Goal: Information Seeking & Learning: Check status

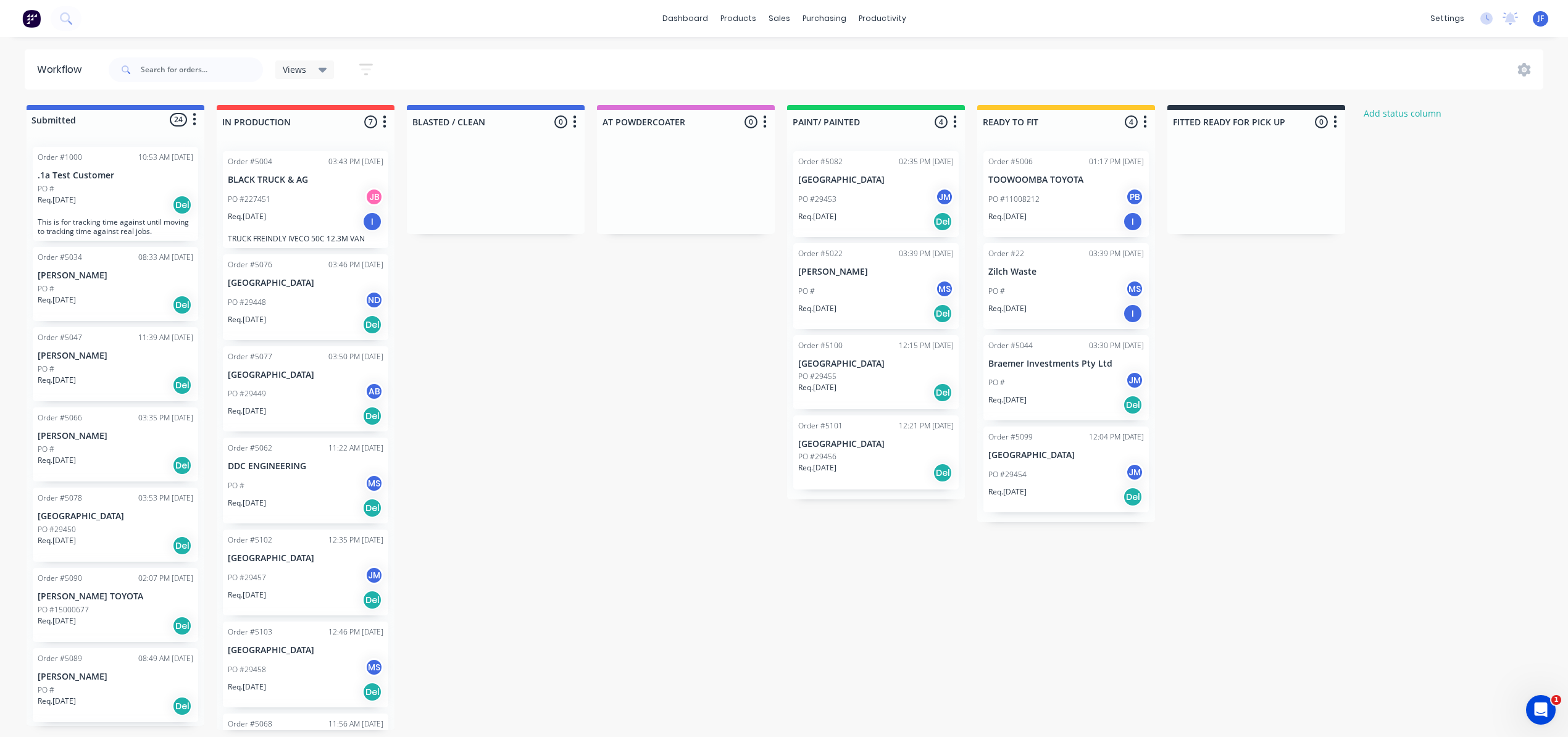
click at [1060, 496] on div "Req. [DATE] Del" at bounding box center [1066, 497] width 155 height 21
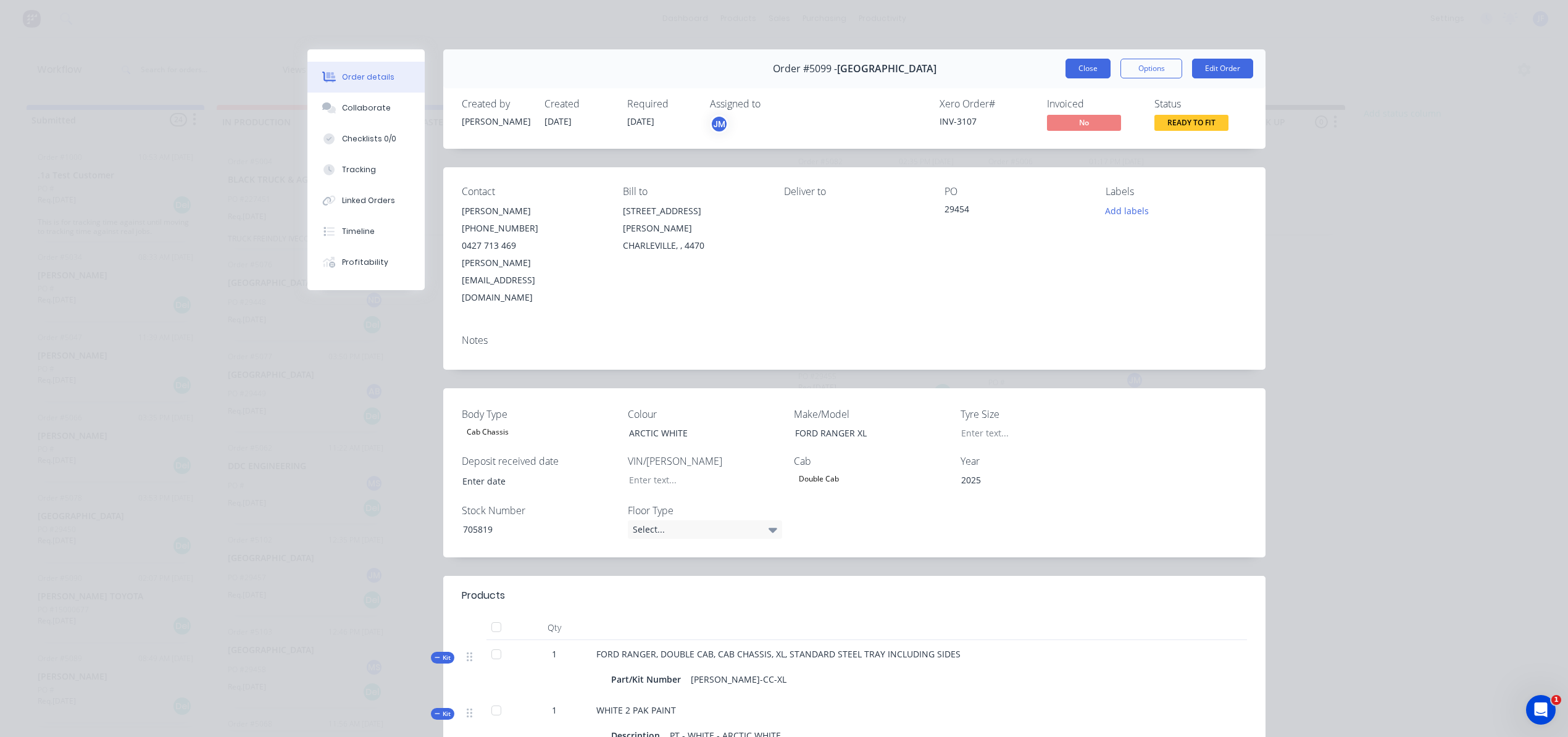
click at [1075, 66] on button "Close" at bounding box center [1088, 69] width 45 height 20
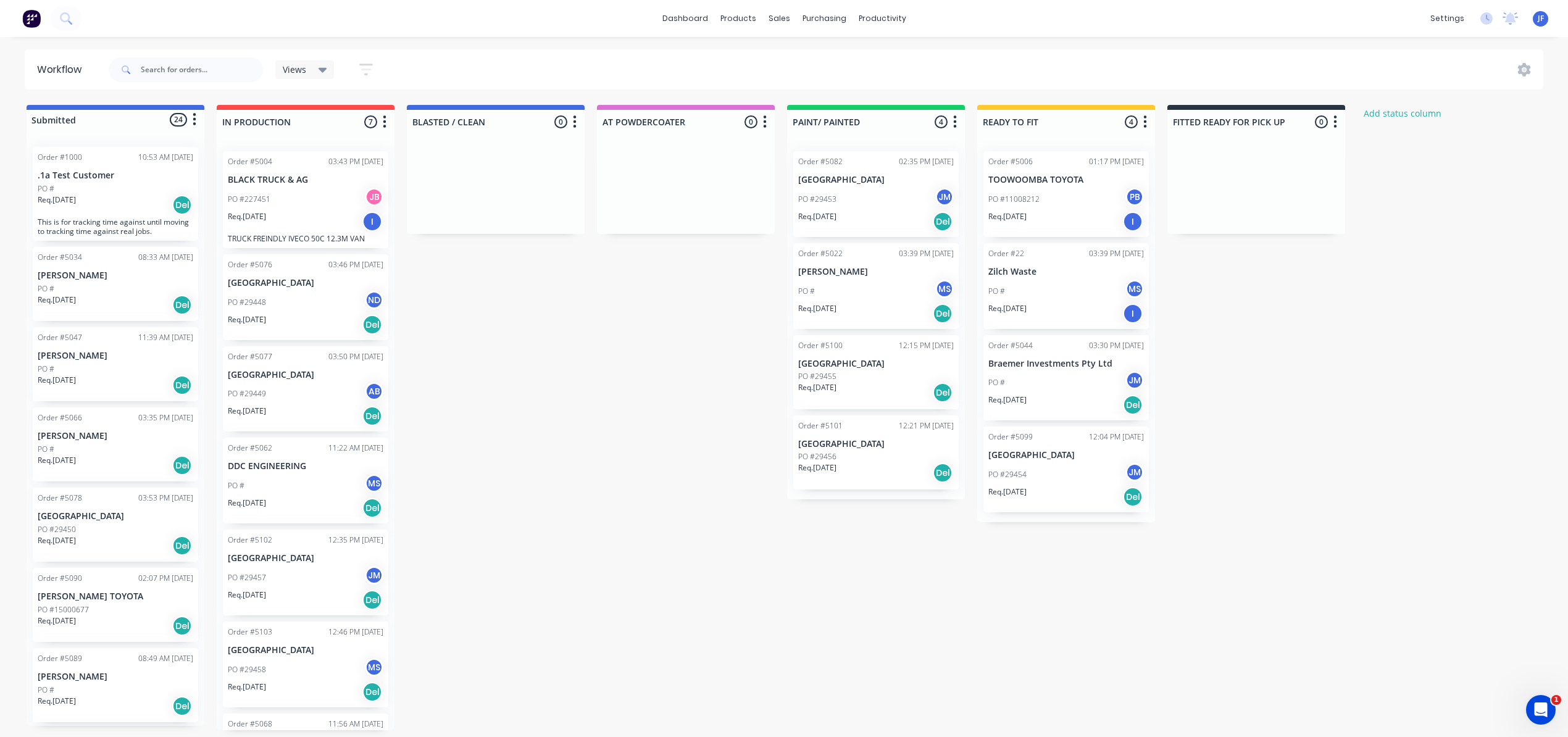
click at [867, 365] on p "[GEOGRAPHIC_DATA]" at bounding box center [876, 364] width 155 height 11
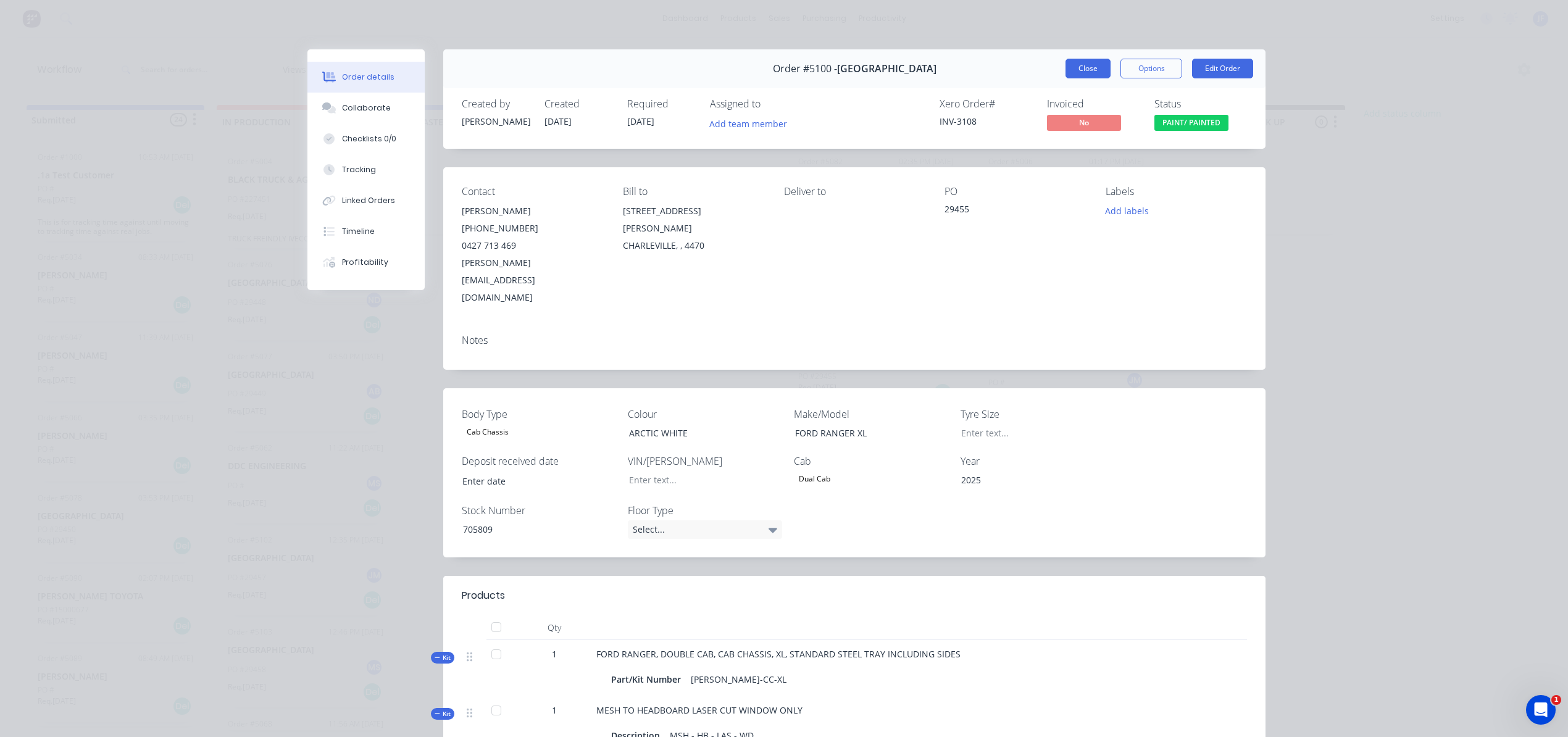
click at [1068, 73] on button "Close" at bounding box center [1088, 69] width 45 height 20
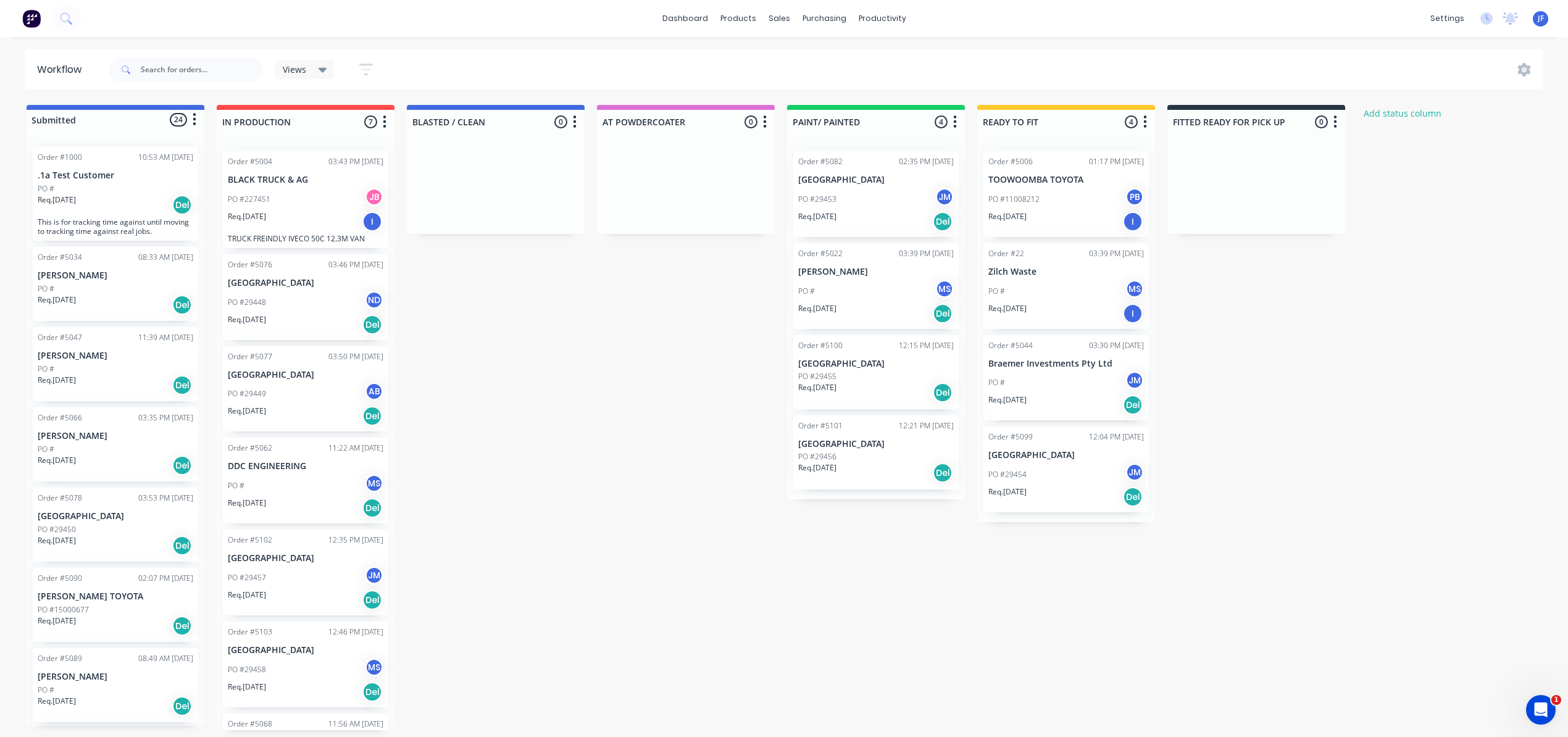
click at [1054, 487] on div "Req. [DATE] Del" at bounding box center [1066, 497] width 155 height 21
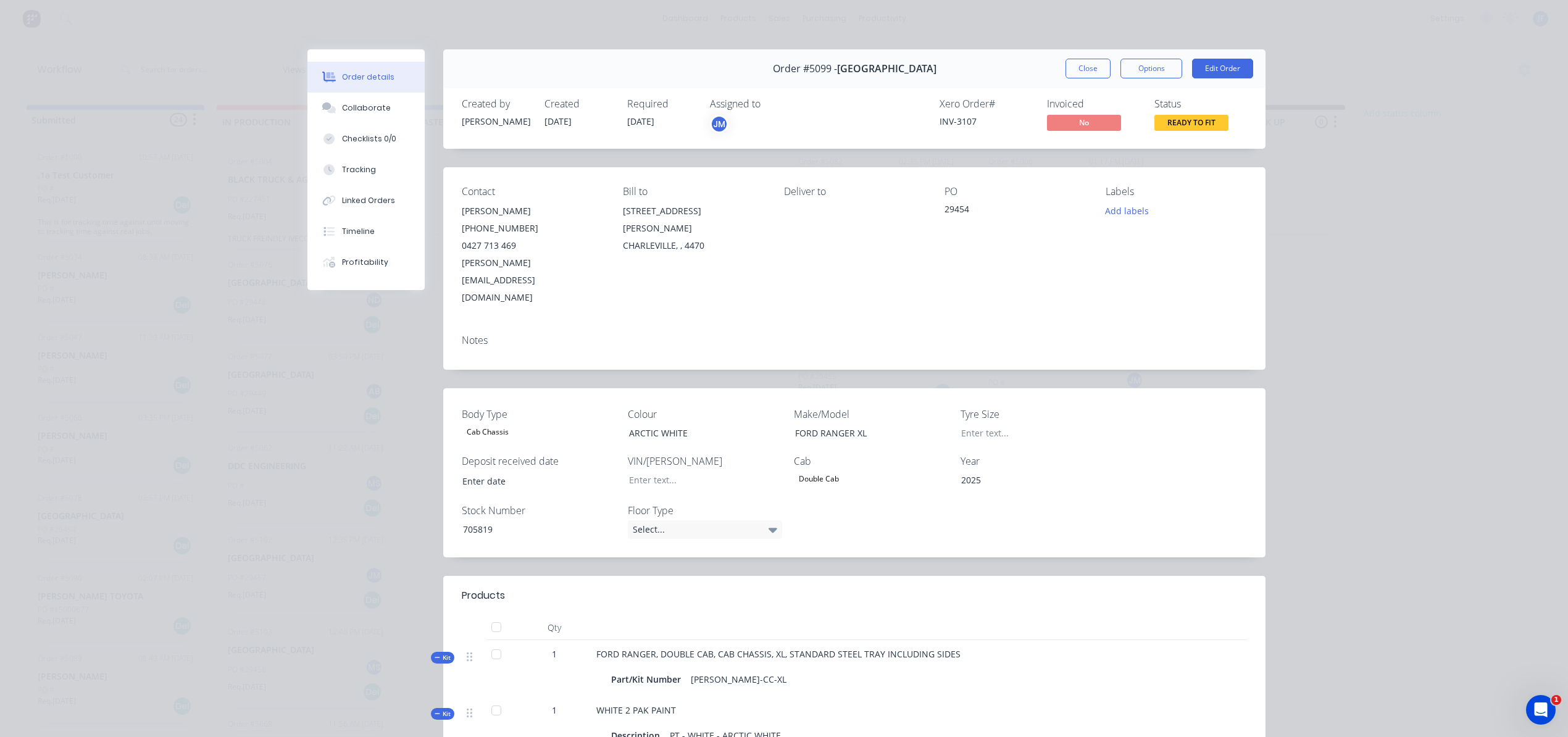
click at [1092, 68] on button "Close" at bounding box center [1088, 69] width 45 height 20
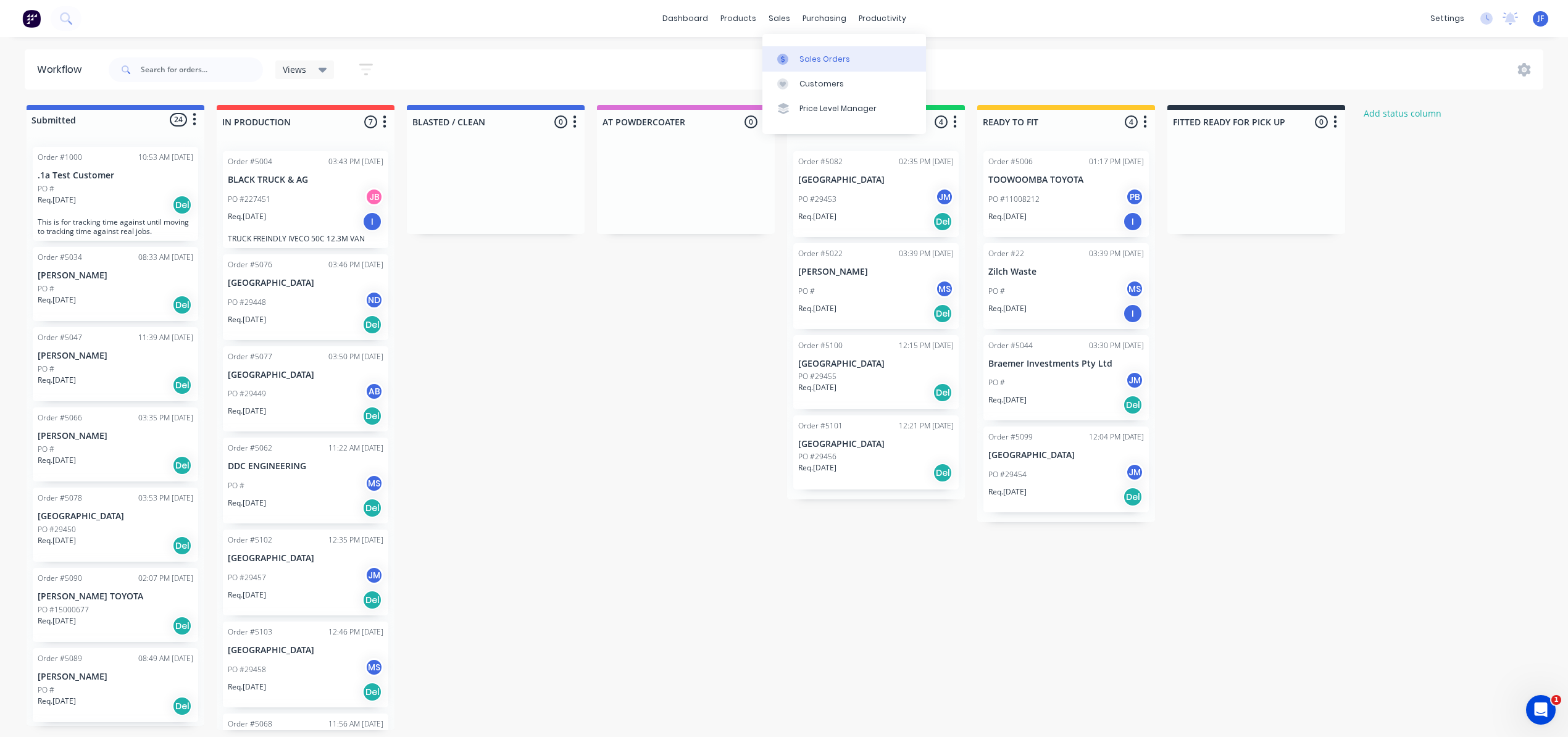
click at [818, 54] on div "Sales Orders" at bounding box center [824, 59] width 51 height 11
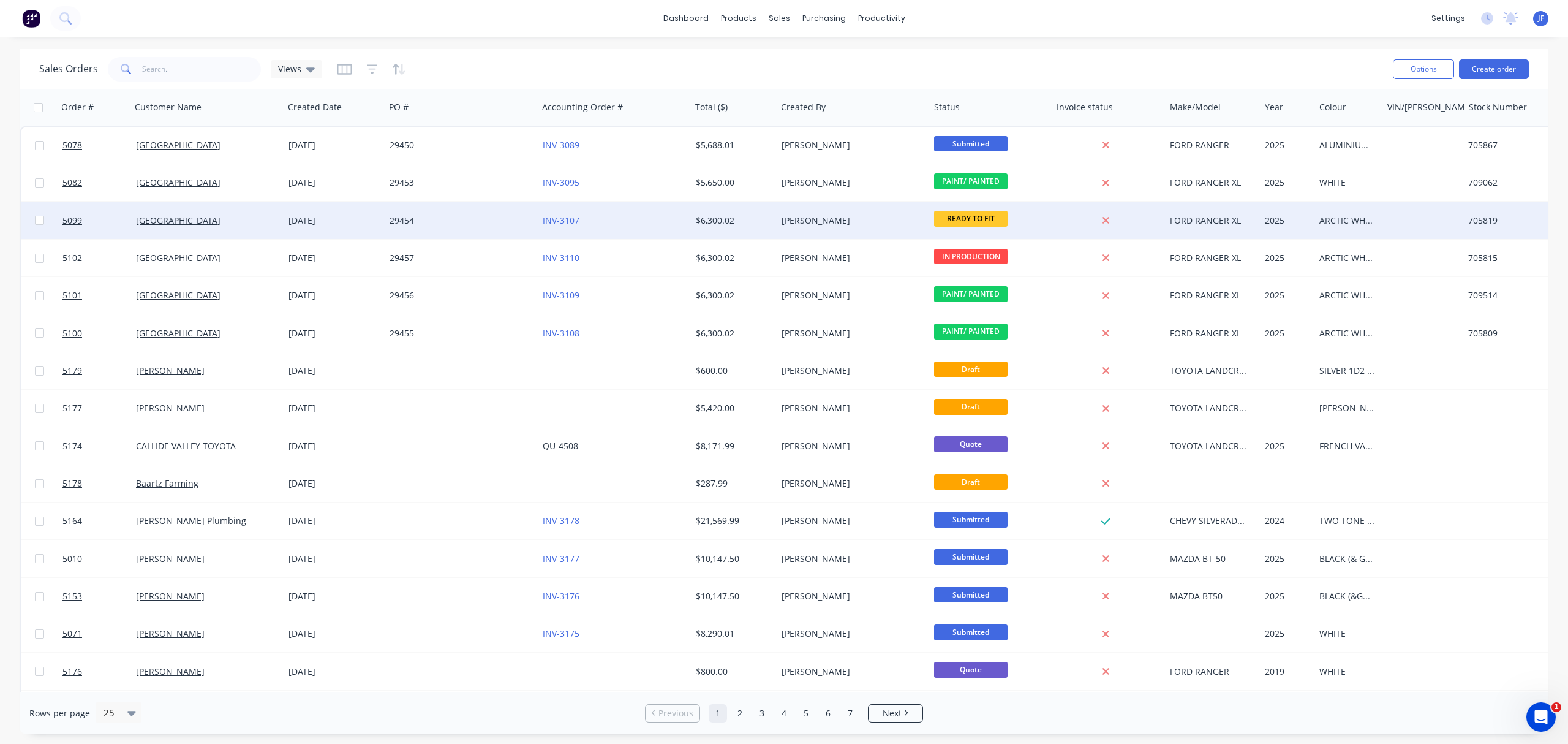
click at [446, 224] on div "29454" at bounding box center [458, 220] width 136 height 12
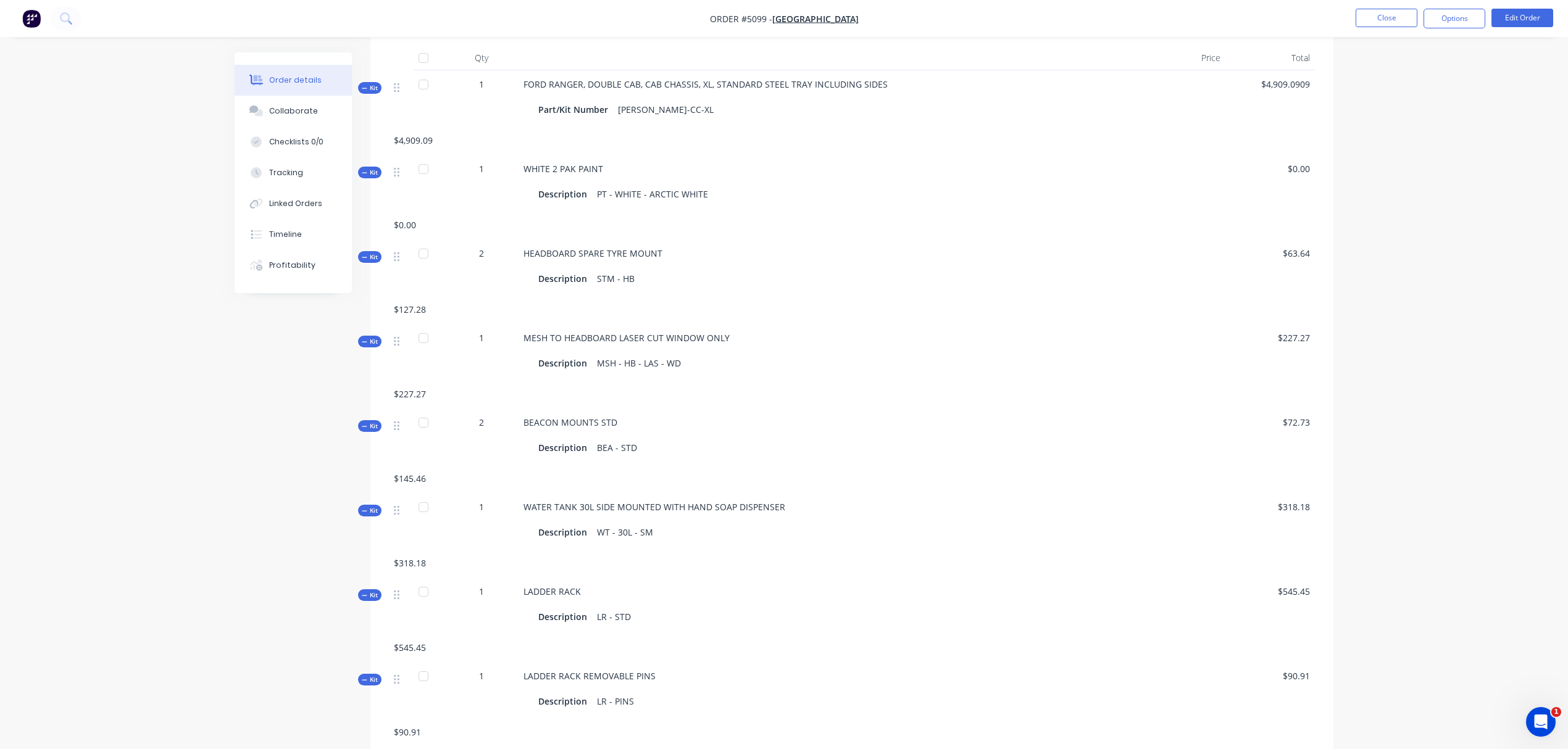
scroll to position [391, 0]
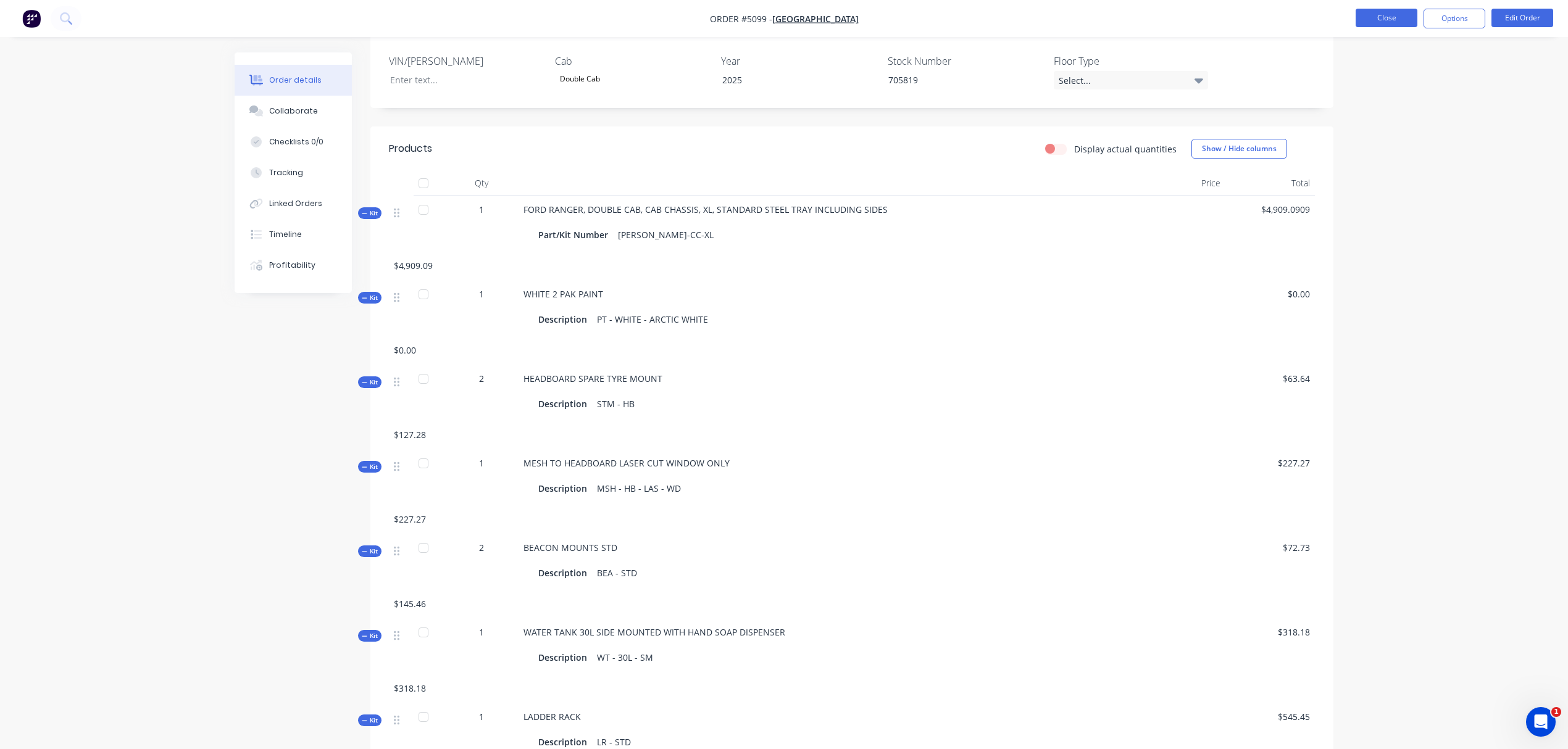
click at [1393, 26] on button "Close" at bounding box center [1387, 17] width 62 height 19
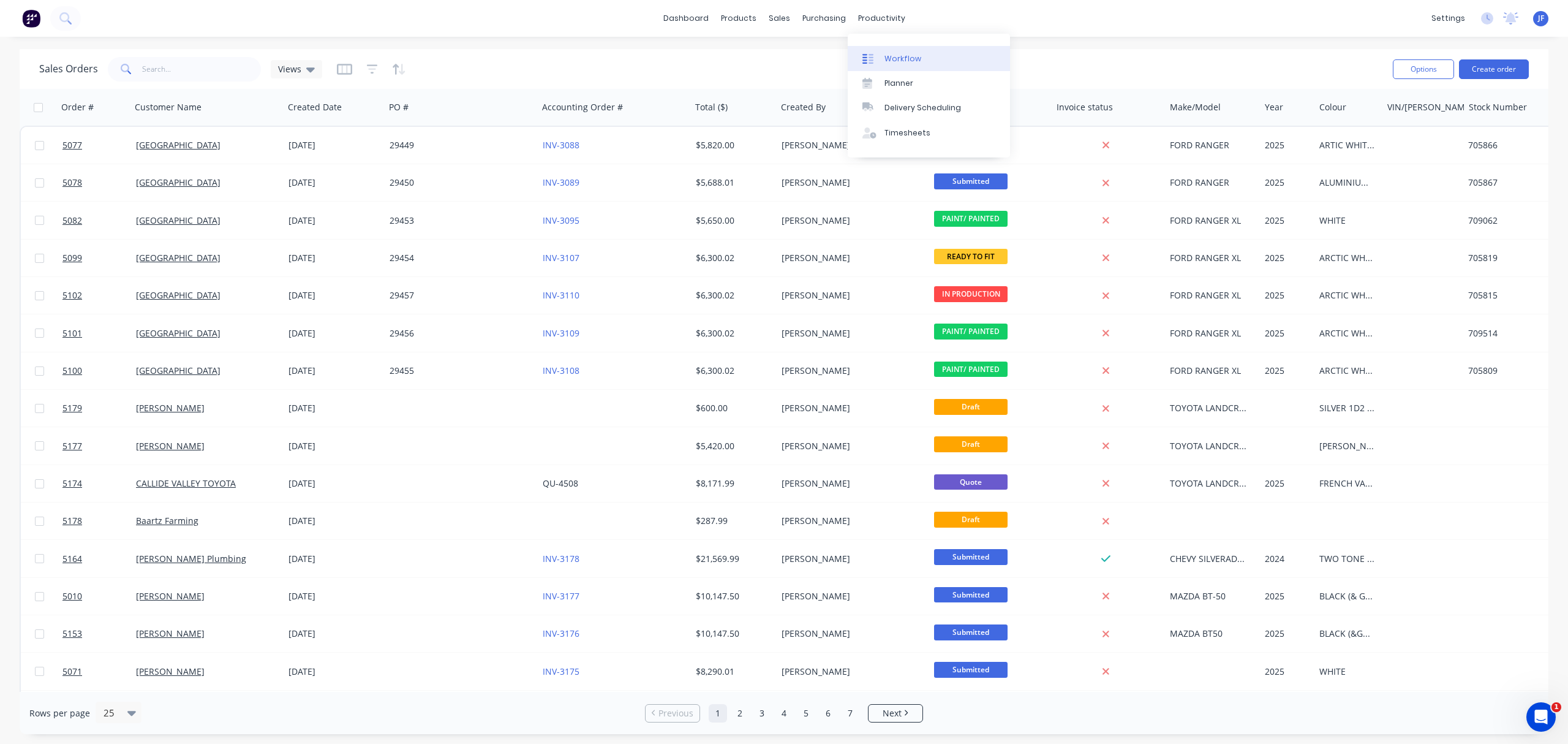
click at [894, 53] on div "Workflow" at bounding box center [902, 58] width 37 height 11
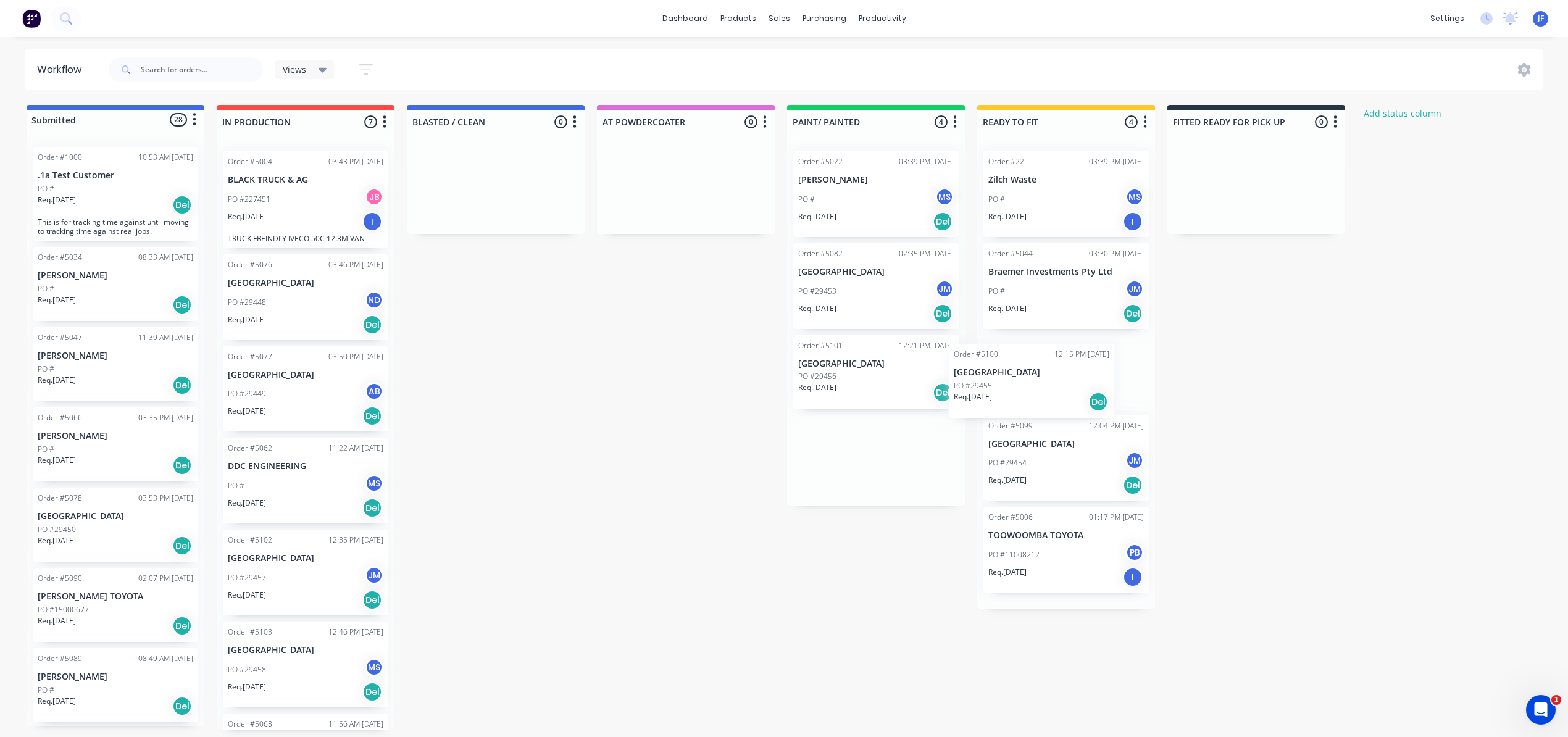
drag, startPoint x: 885, startPoint y: 384, endPoint x: 1046, endPoint y: 392, distance: 161.2
click at [1046, 392] on div "Submitted 28 Status colour #4169E1 hex #4169E1 Save Cancel Summaries Total orde…" at bounding box center [841, 417] width 1701 height 625
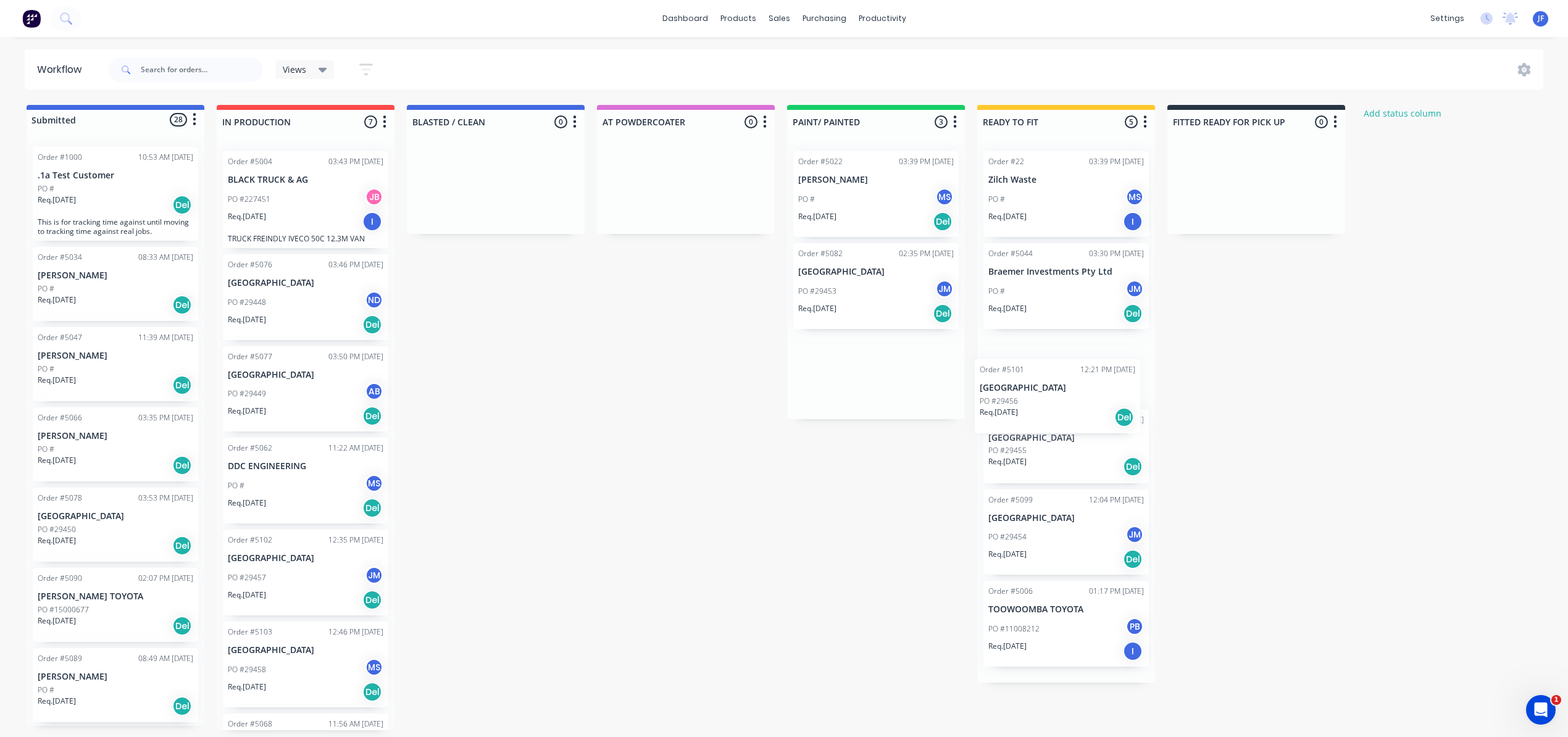
drag, startPoint x: 862, startPoint y: 358, endPoint x: 1062, endPoint y: 366, distance: 200.2
click at [1062, 366] on div "Submitted 28 Status colour #4169E1 hex #4169E1 Save Cancel Summaries Total orde…" at bounding box center [841, 417] width 1701 height 625
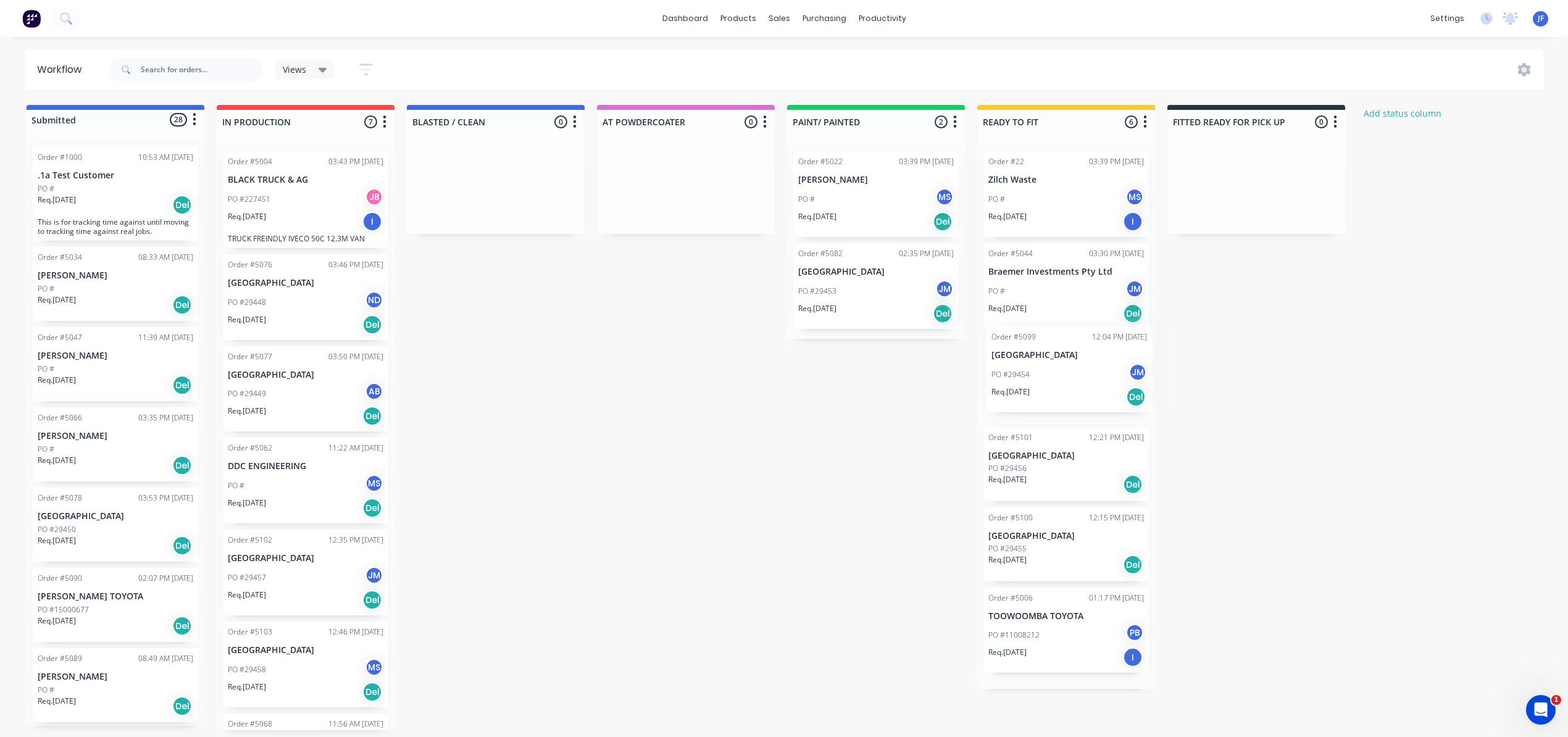
drag, startPoint x: 1057, startPoint y: 543, endPoint x: 1061, endPoint y: 370, distance: 173.0
click at [1061, 370] on div "Order #22 03:39 PM [DATE] Zilch Waste PO # MS Req. [DATE] I Order #5044 03:30 P…" at bounding box center [1066, 415] width 178 height 548
drag, startPoint x: 1057, startPoint y: 459, endPoint x: 1065, endPoint y: 554, distance: 95.3
click at [1065, 554] on div "Order #22 03:39 PM [DATE] Zilch Waste PO # MS Req. [DATE] I Order #5044 03:30 P…" at bounding box center [1066, 415] width 178 height 548
drag, startPoint x: 1048, startPoint y: 522, endPoint x: 1047, endPoint y: 352, distance: 170.0
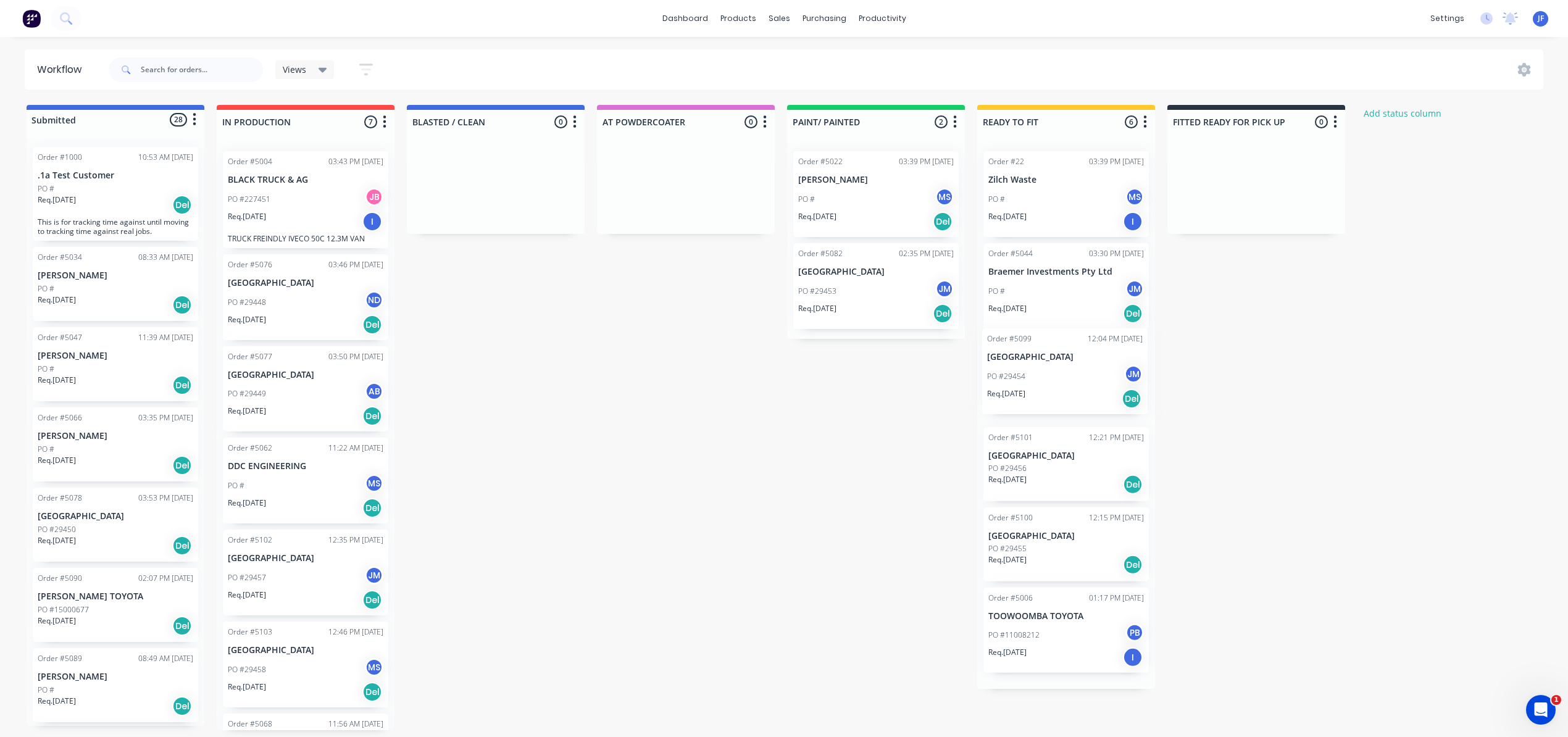
click at [1047, 352] on div "Order #22 03:39 PM [DATE] Zilch Waste PO # MS Req. [DATE] I Order #5044 03:30 P…" at bounding box center [1066, 415] width 178 height 548
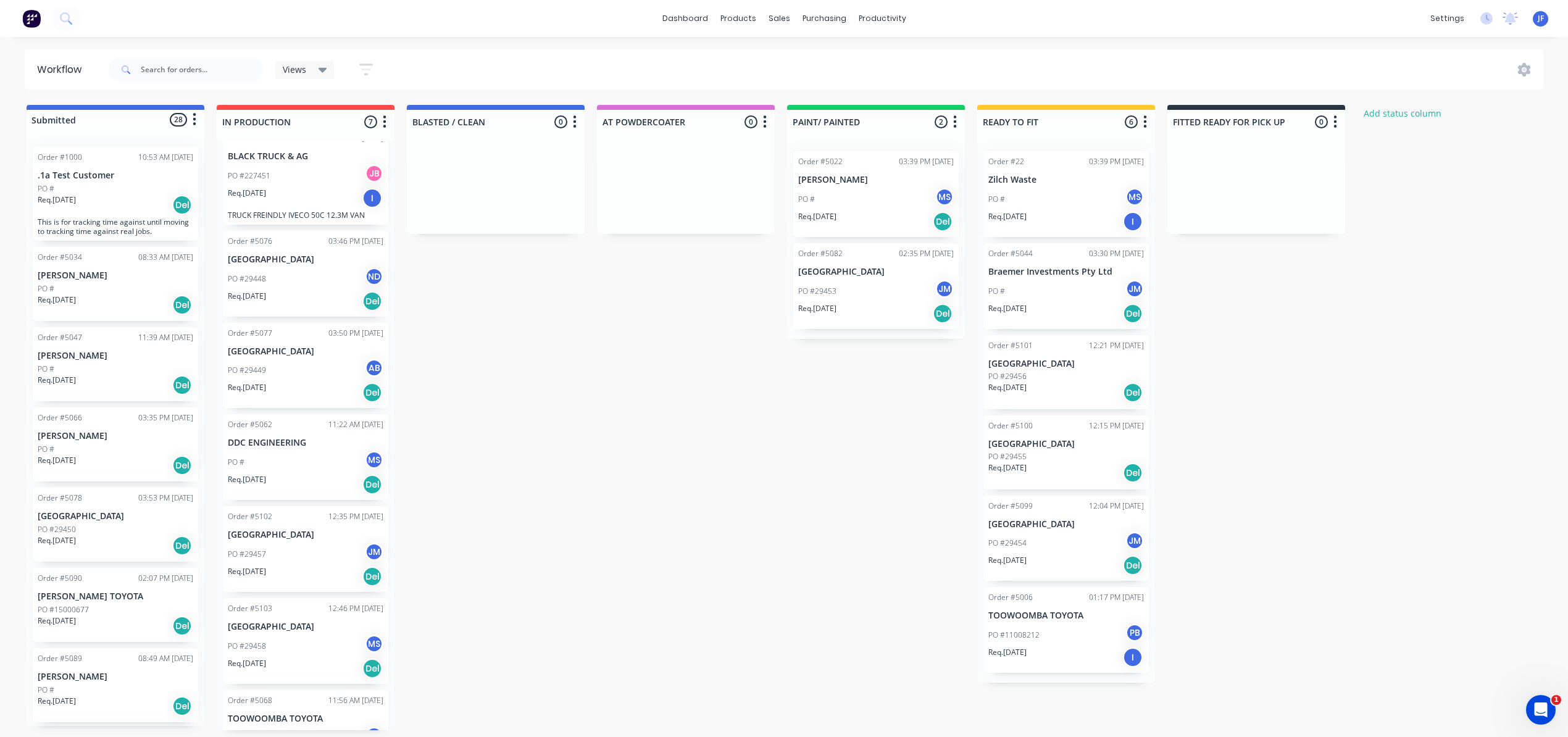
scroll to position [66, 0]
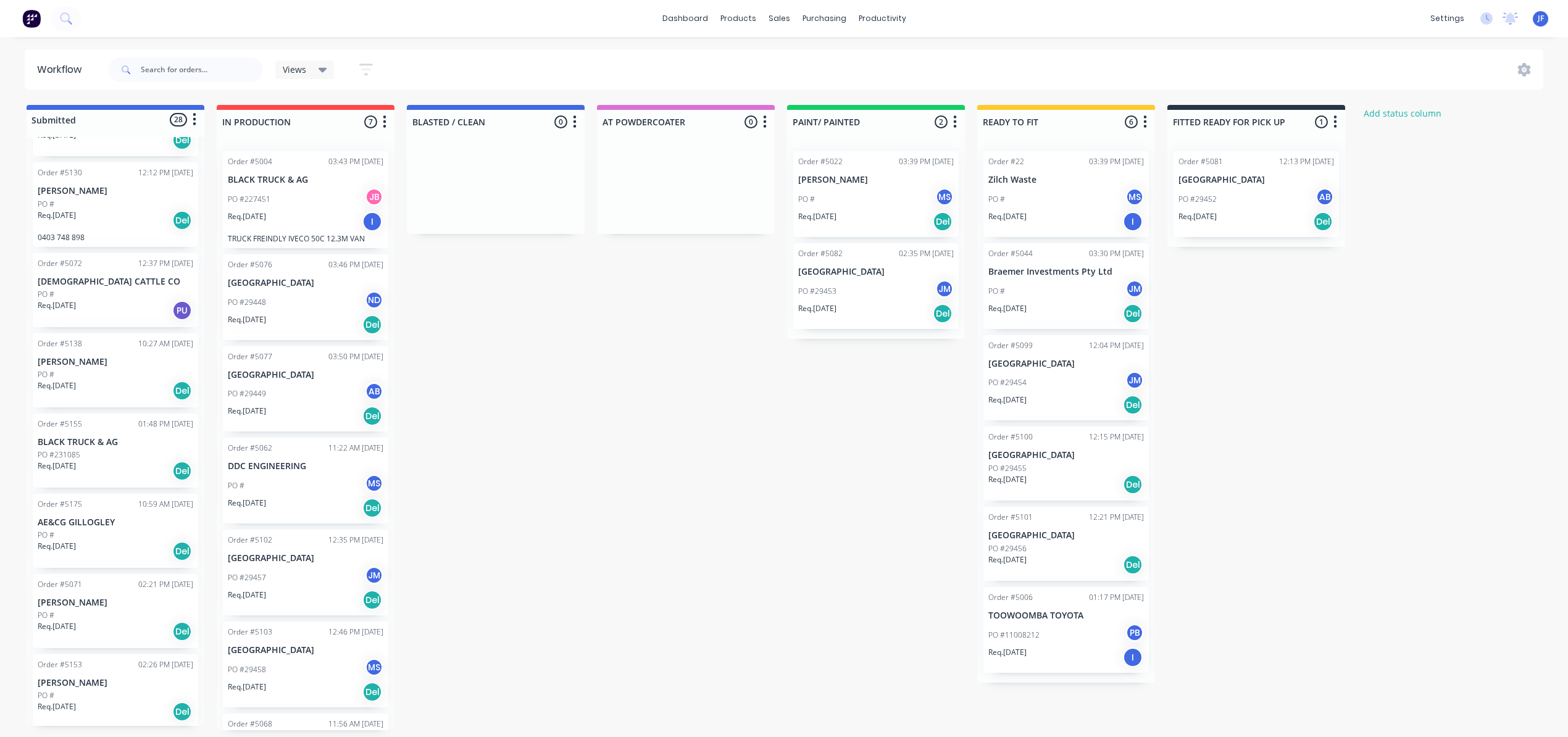
scroll to position [1687, 0]
click at [115, 213] on div "PO #" at bounding box center [115, 216] width 155 height 11
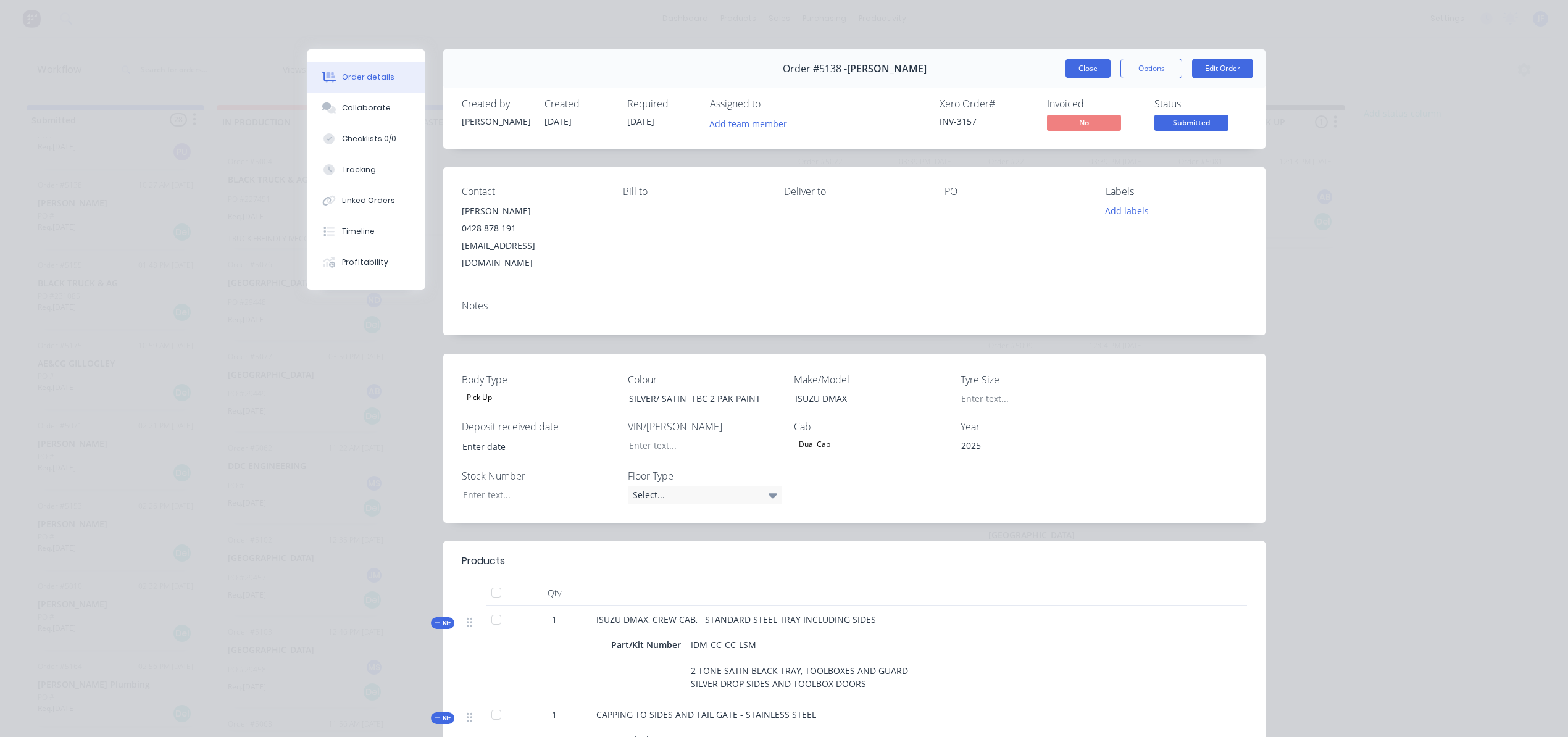
click at [1075, 66] on button "Close" at bounding box center [1088, 69] width 45 height 20
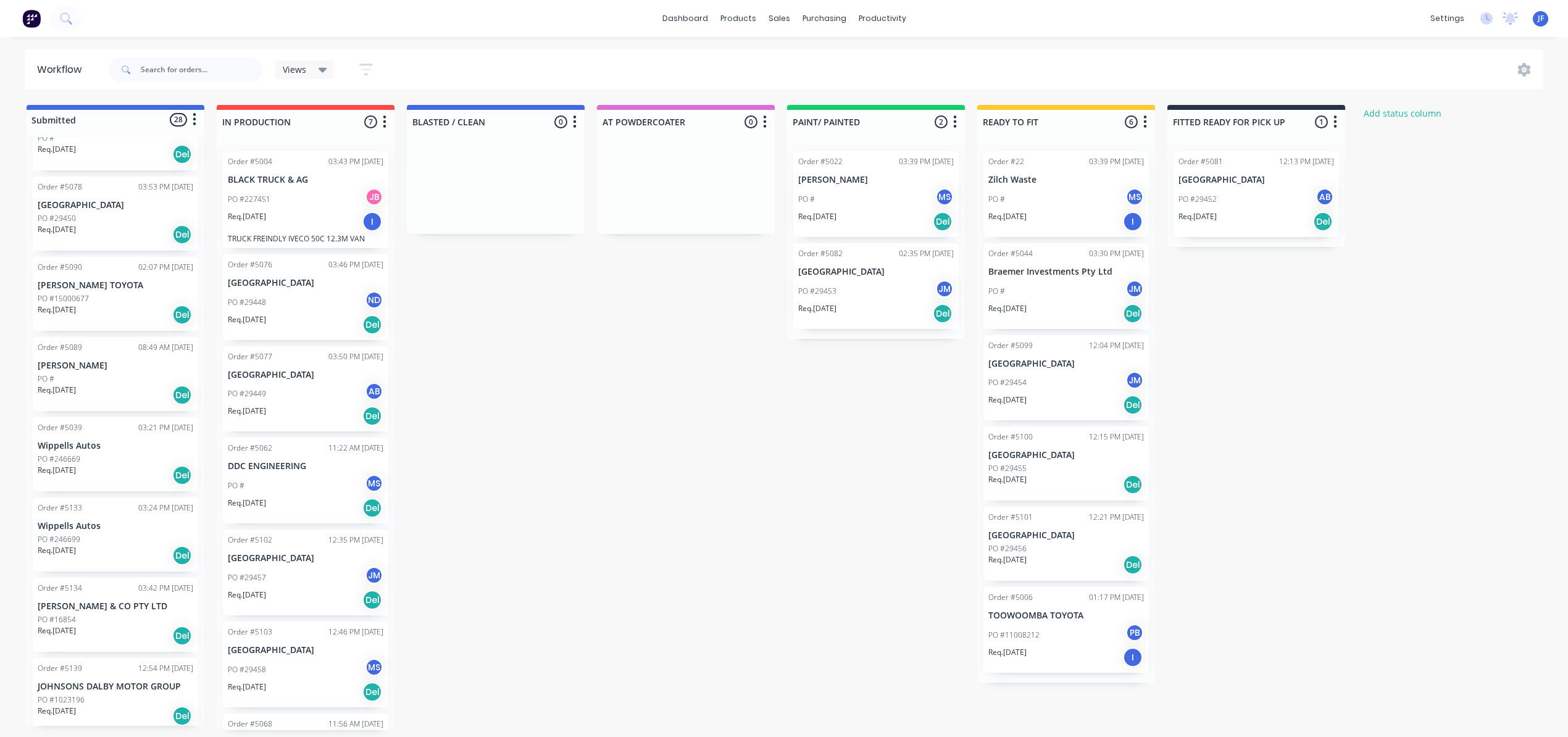
scroll to position [329, 0]
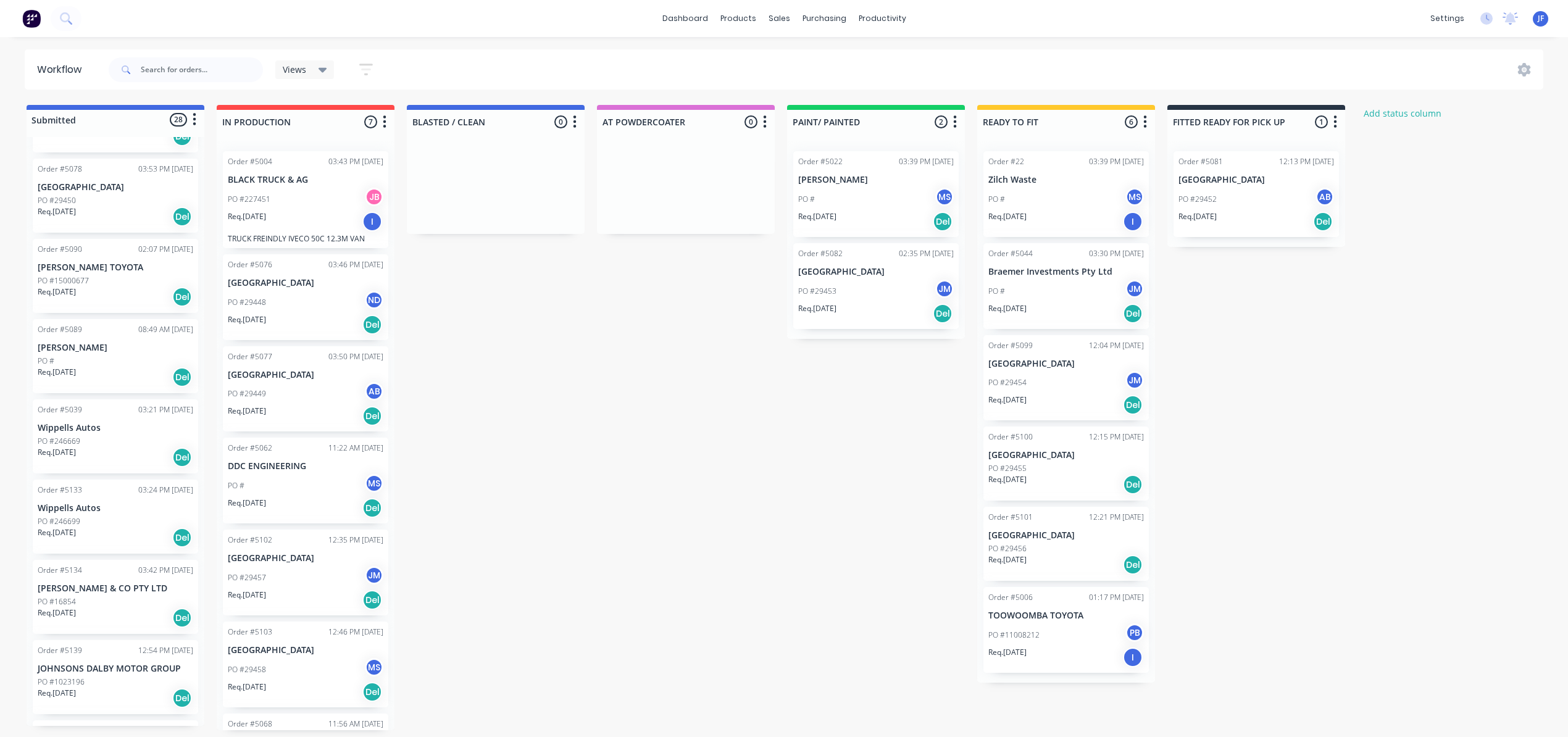
click at [97, 356] on div "PO #" at bounding box center [115, 361] width 155 height 11
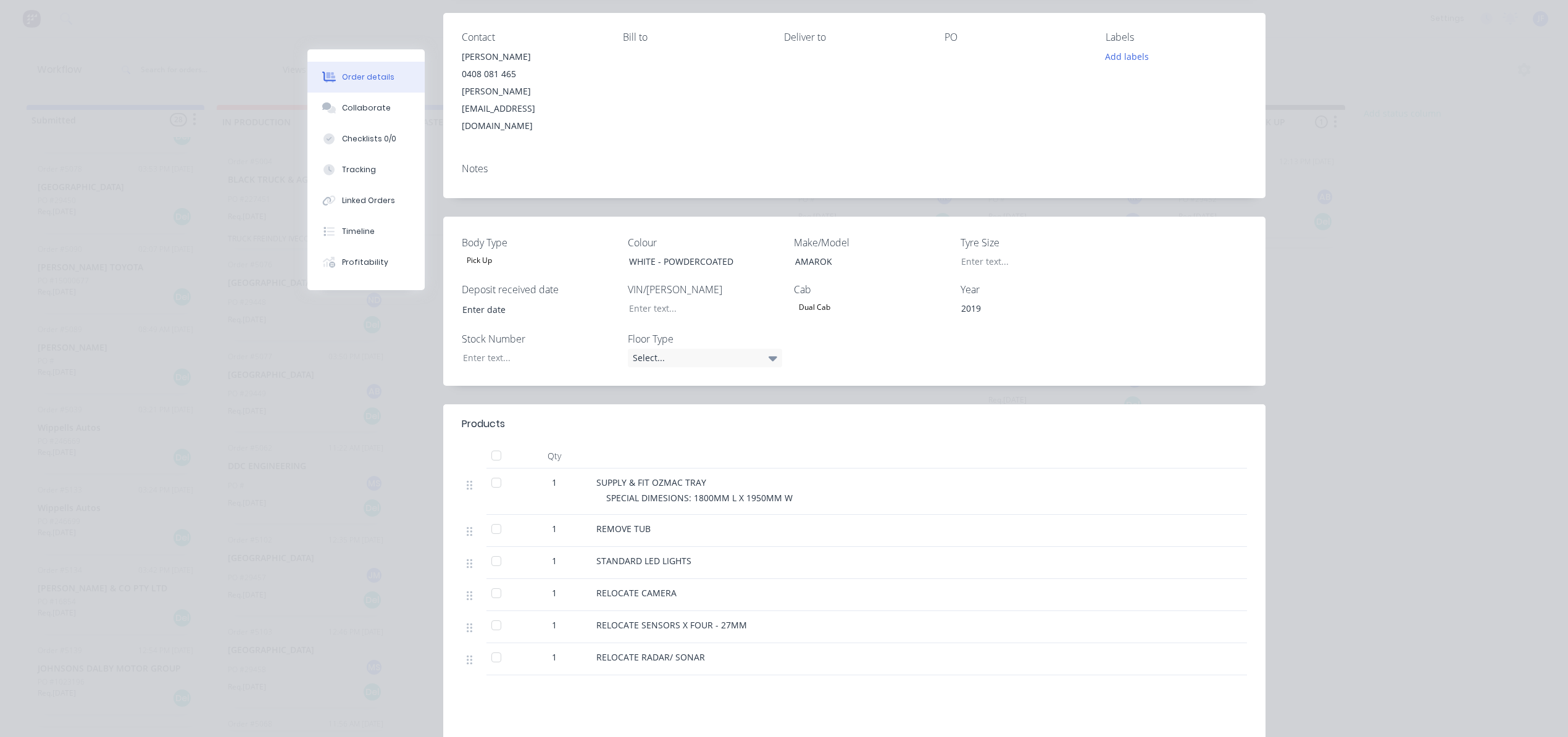
scroll to position [0, 0]
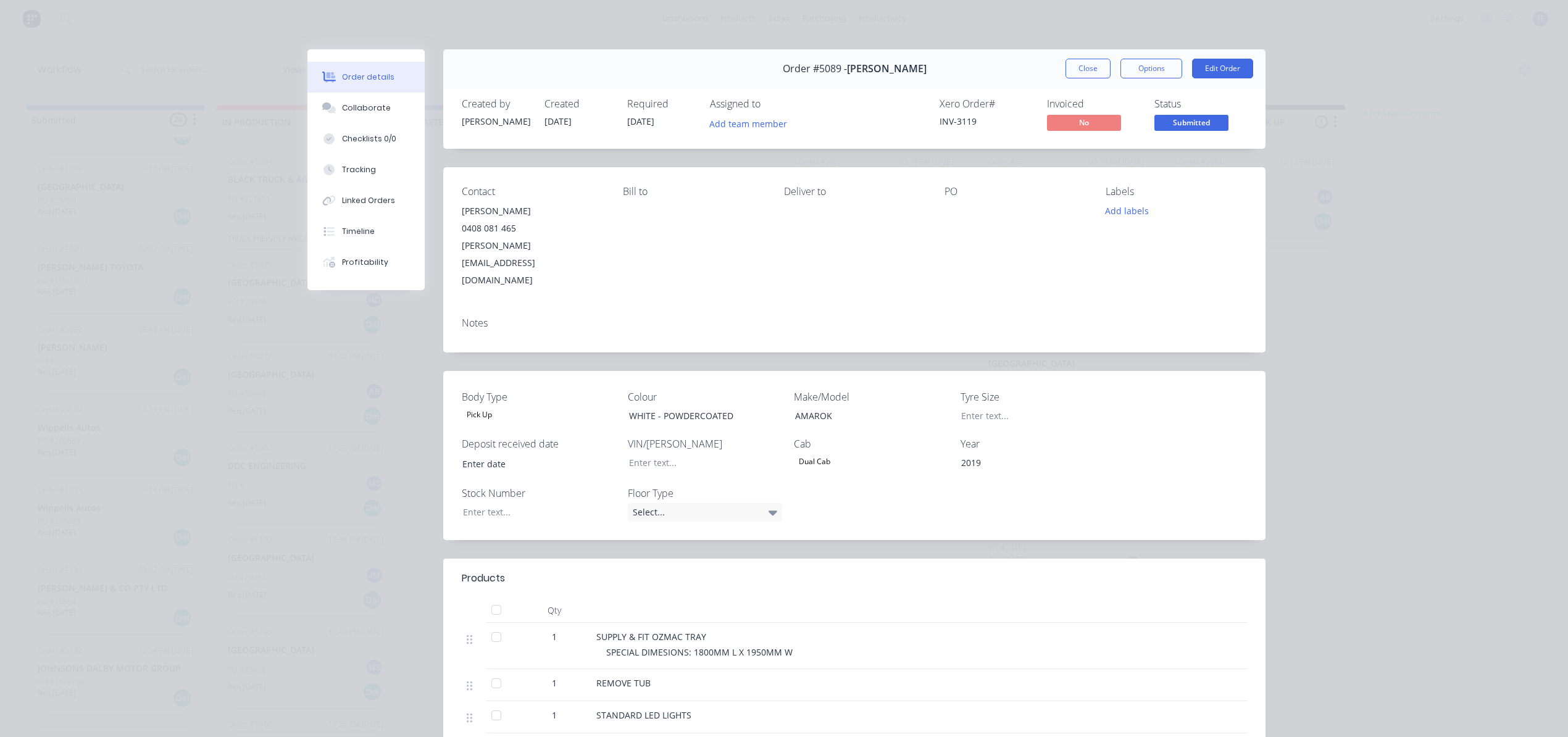
click at [1043, 78] on div "Order #5089 - Richard Brimblecombe Close Options Edit Order" at bounding box center [854, 69] width 822 height 39
click at [1084, 65] on button "Close" at bounding box center [1088, 69] width 45 height 20
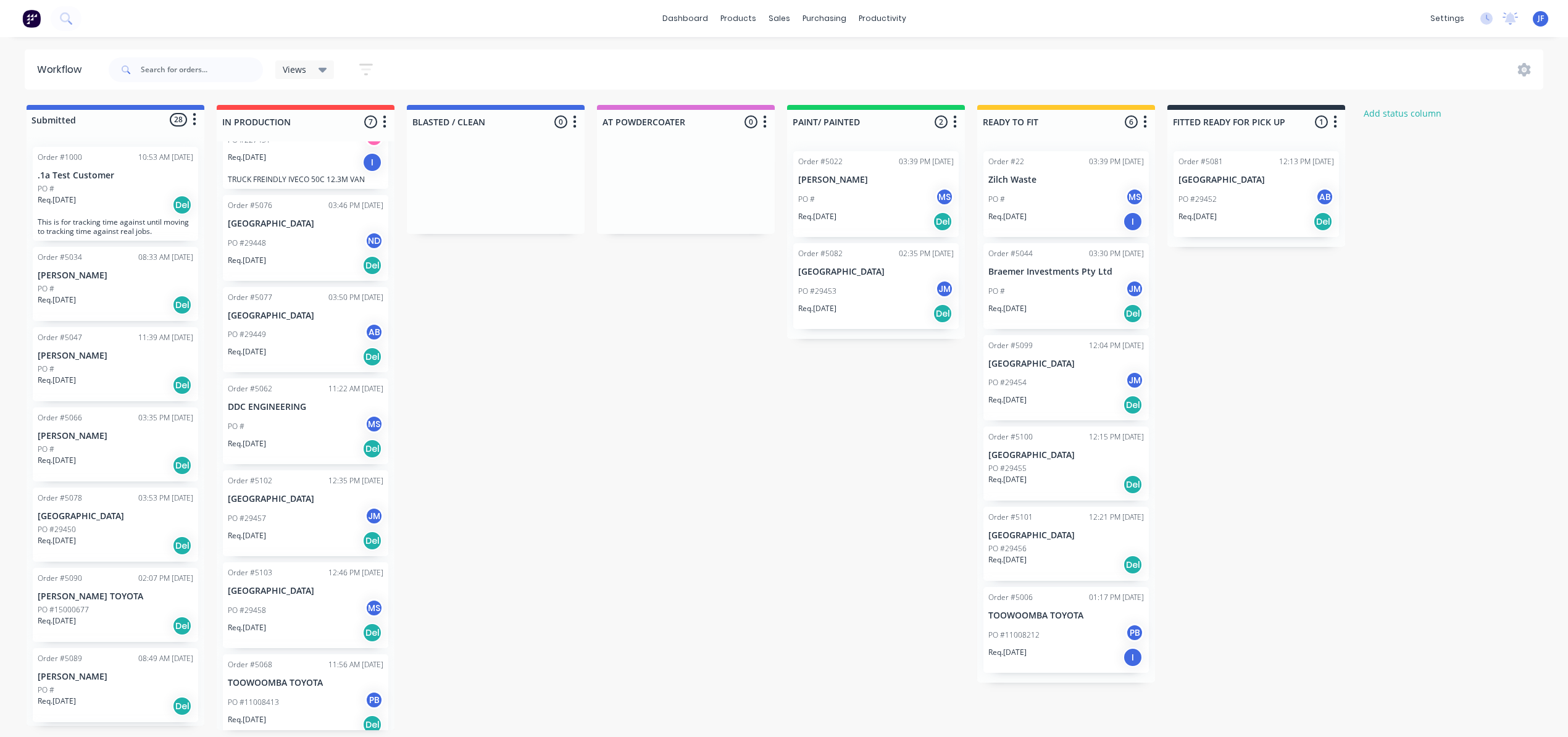
scroll to position [66, 0]
click at [331, 694] on div "PO #11008413 PB" at bounding box center [306, 696] width 155 height 23
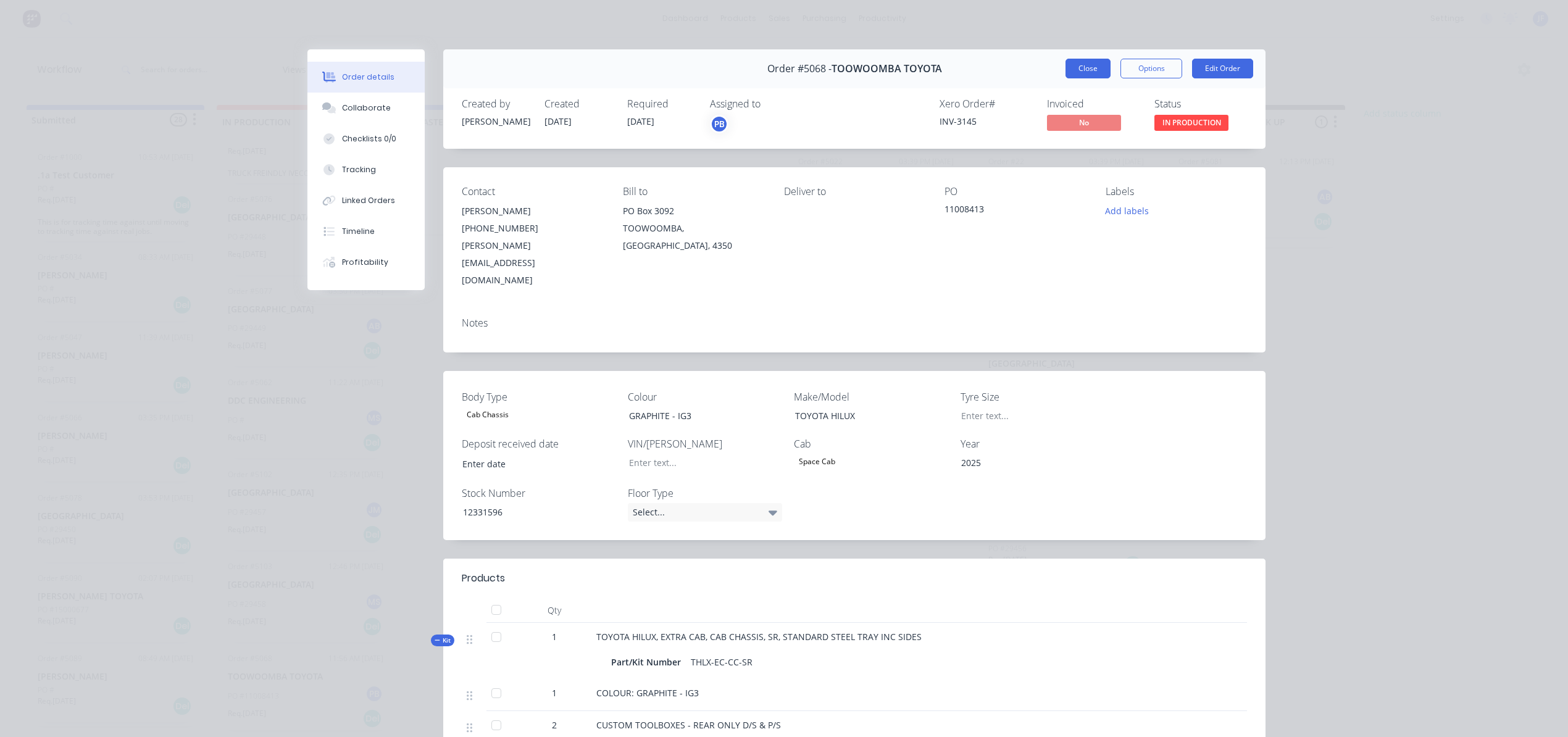
click at [1079, 72] on button "Close" at bounding box center [1088, 69] width 45 height 20
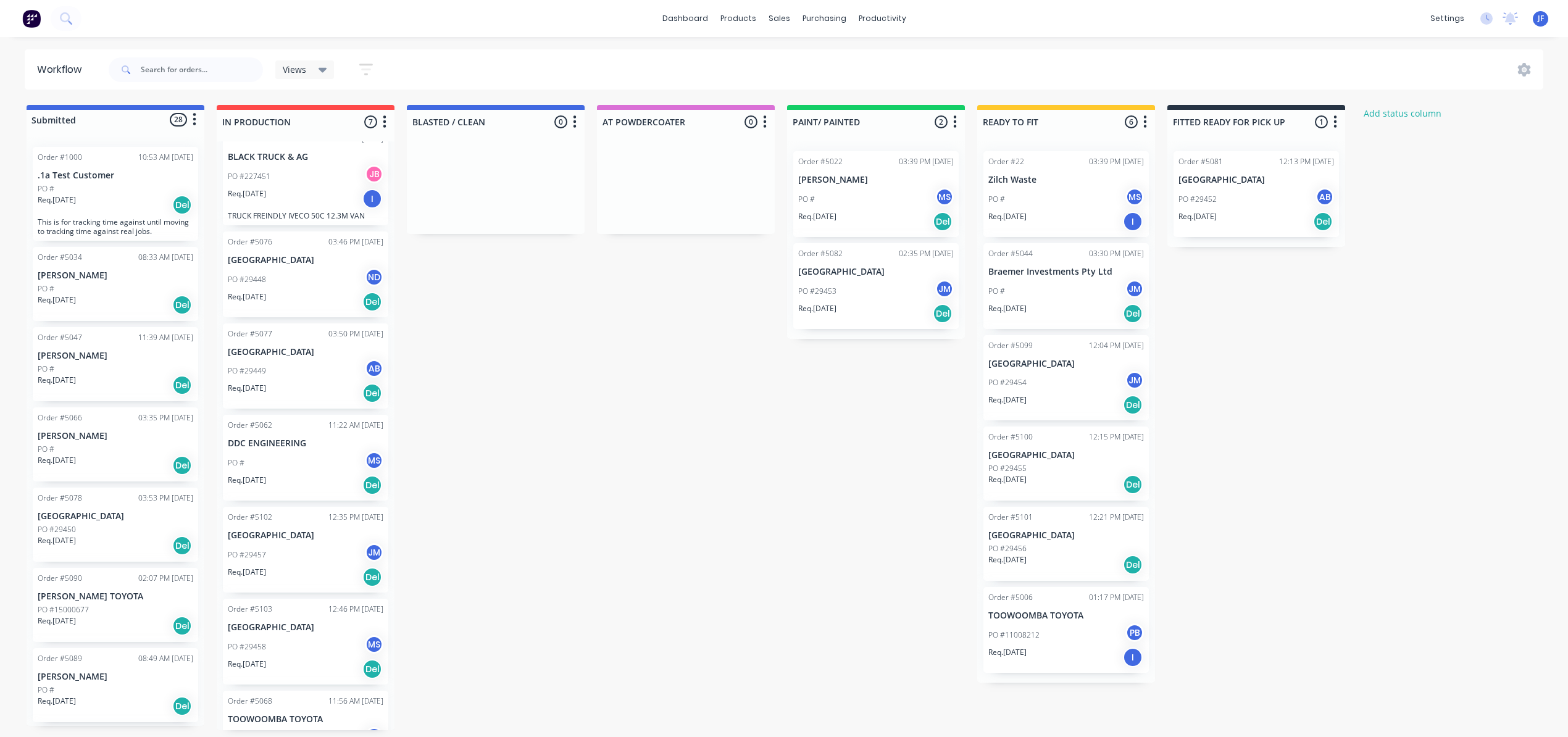
scroll to position [0, 0]
